Goal: Task Accomplishment & Management: Use online tool/utility

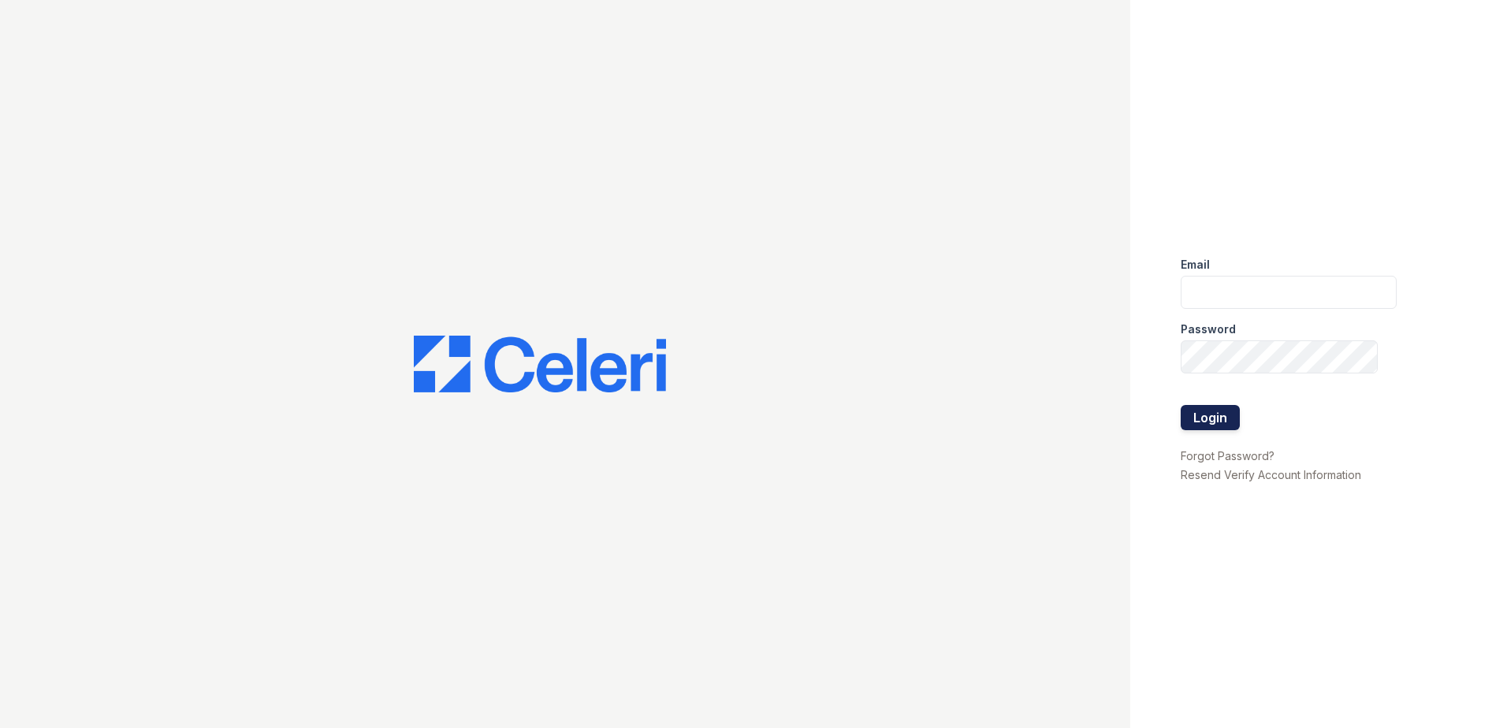
type input "[EMAIL_ADDRESS][DOMAIN_NAME]"
click at [1202, 411] on button "Login" at bounding box center [1210, 417] width 59 height 25
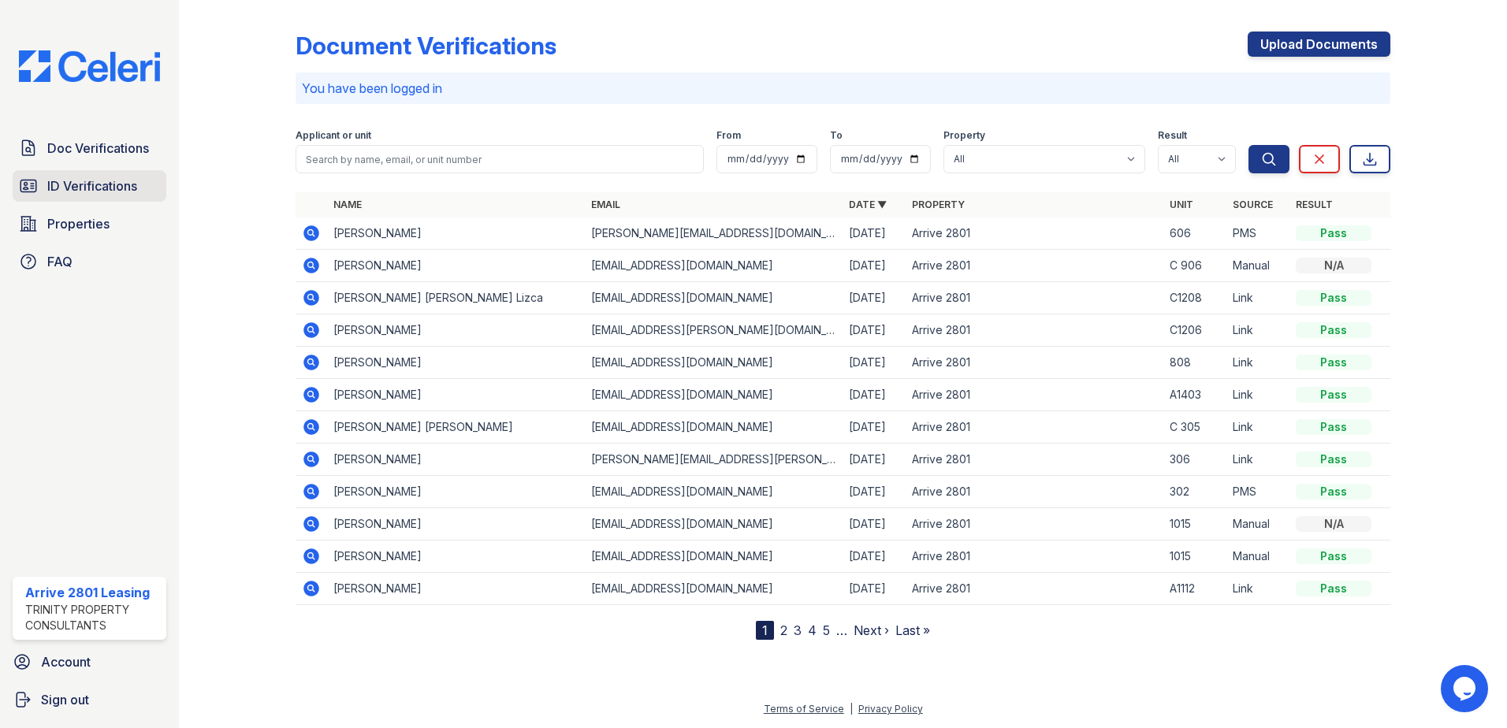
click at [114, 184] on span "ID Verifications" at bounding box center [92, 186] width 90 height 19
